Goal: Transaction & Acquisition: Purchase product/service

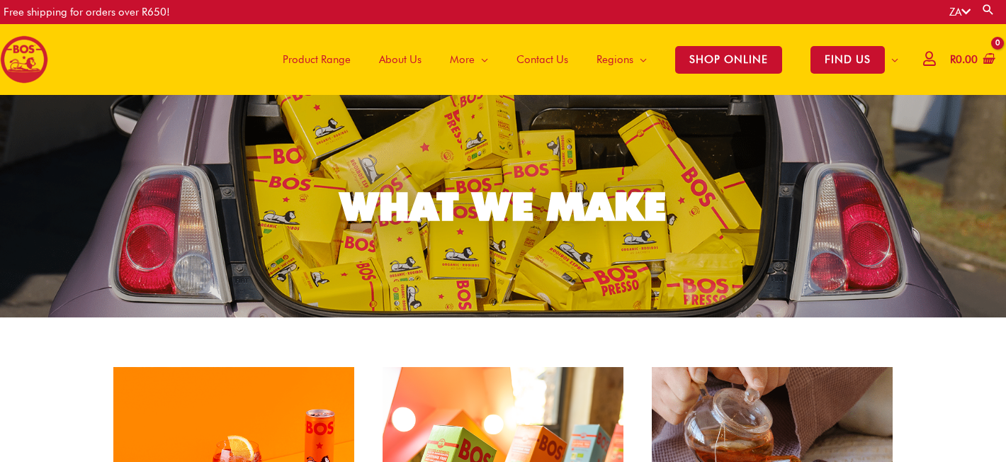
click at [311, 57] on span "Product Range" at bounding box center [317, 59] width 68 height 42
click at [317, 59] on span "Product Range" at bounding box center [317, 59] width 68 height 42
click at [746, 57] on span "SHOP ONLINE" at bounding box center [728, 60] width 107 height 28
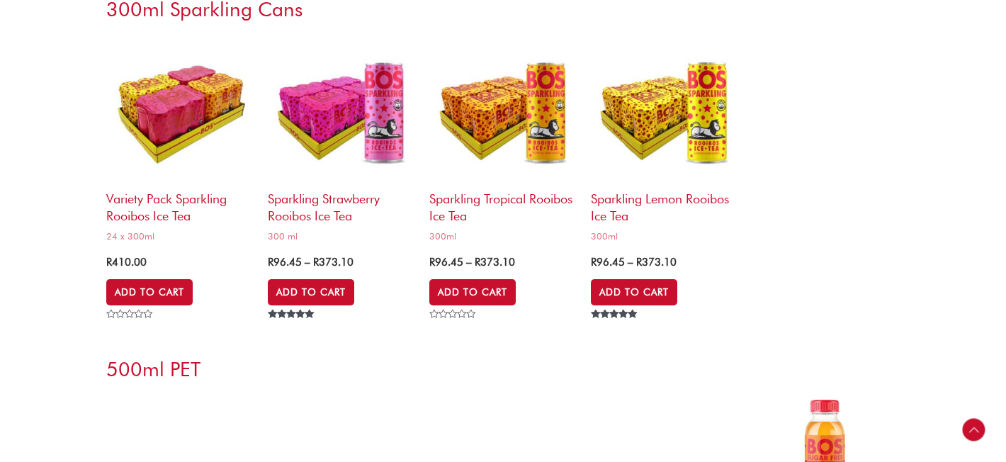
scroll to position [3501, 0]
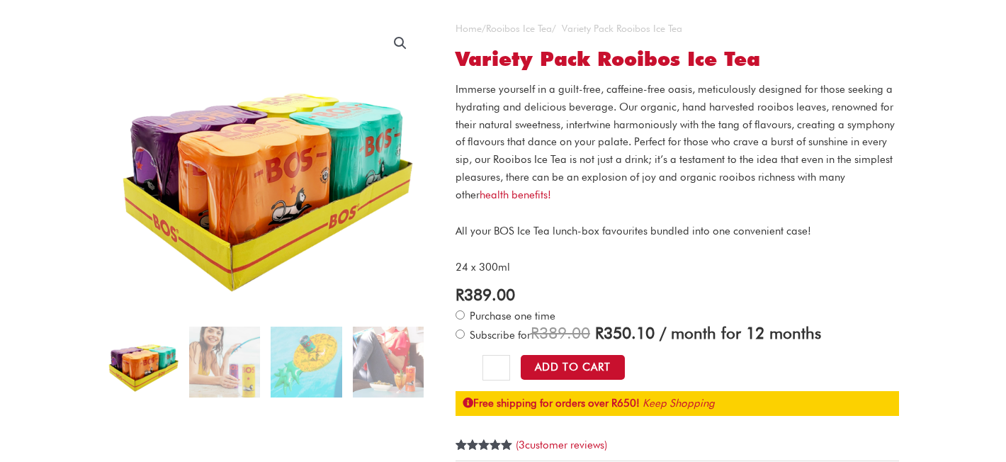
scroll to position [116, 0]
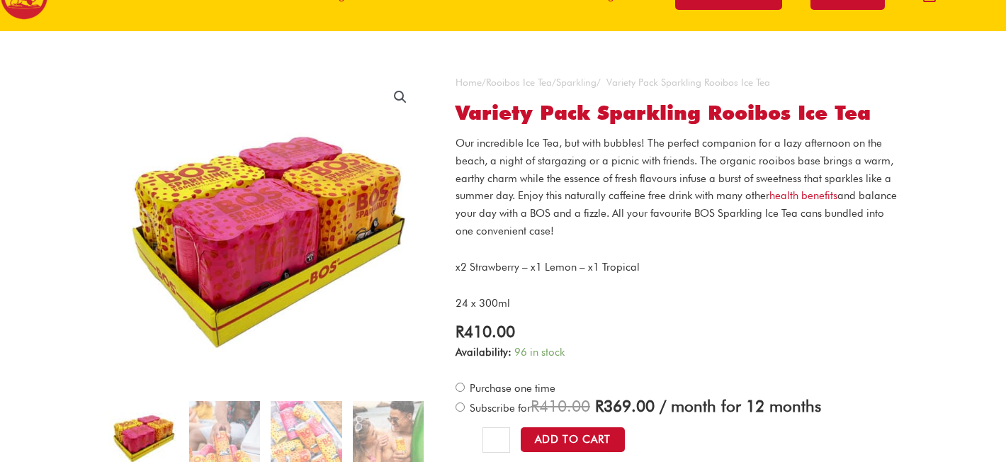
scroll to position [79, 0]
